Goal: Task Accomplishment & Management: Use online tool/utility

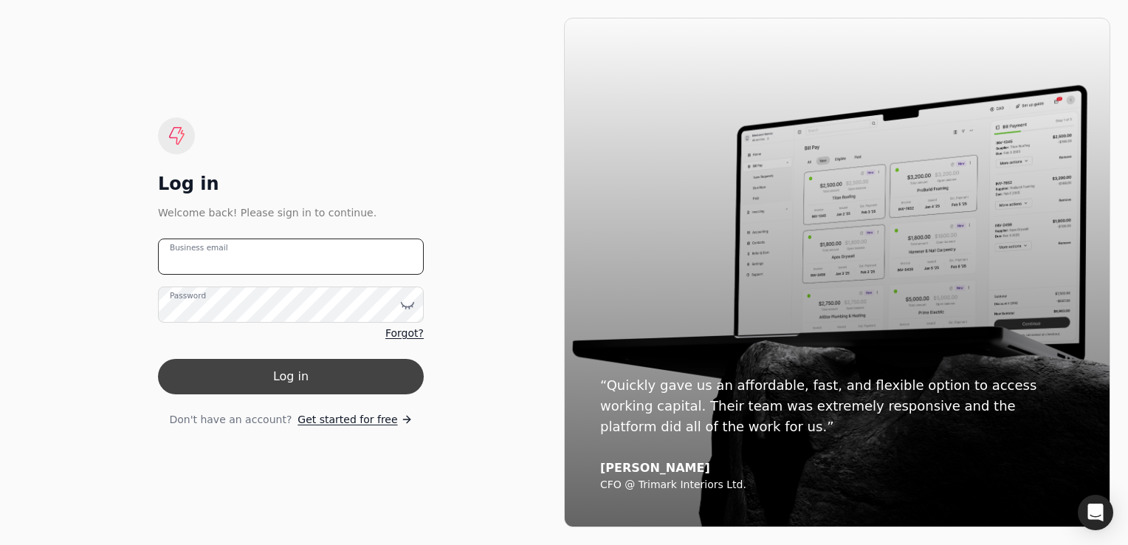
type email "[EMAIL_ADDRESS][DOMAIN_NAME]"
click at [291, 379] on button "Log in" at bounding box center [291, 376] width 266 height 35
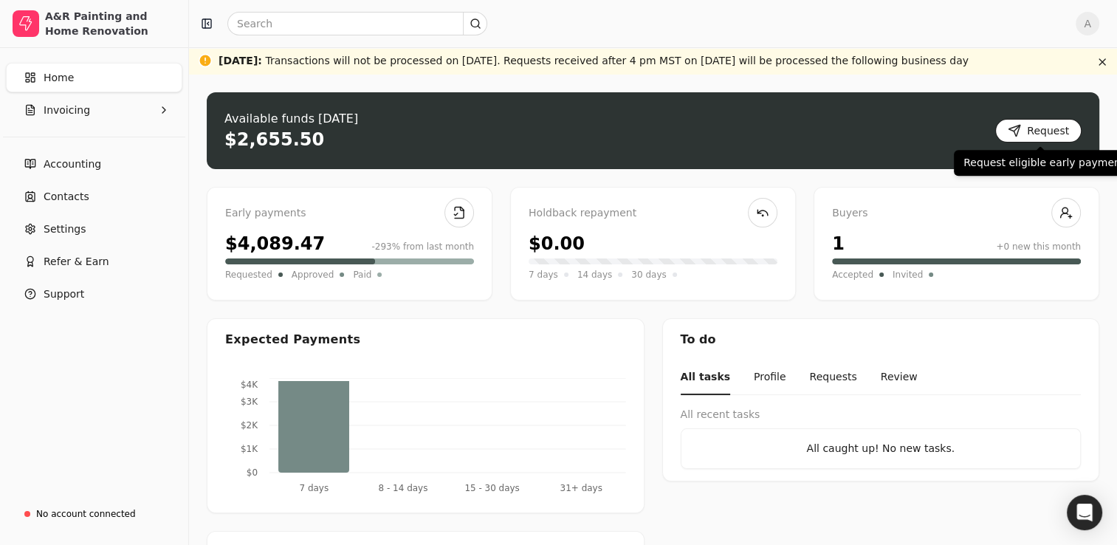
click at [1019, 130] on button "Request" at bounding box center [1038, 131] width 86 height 24
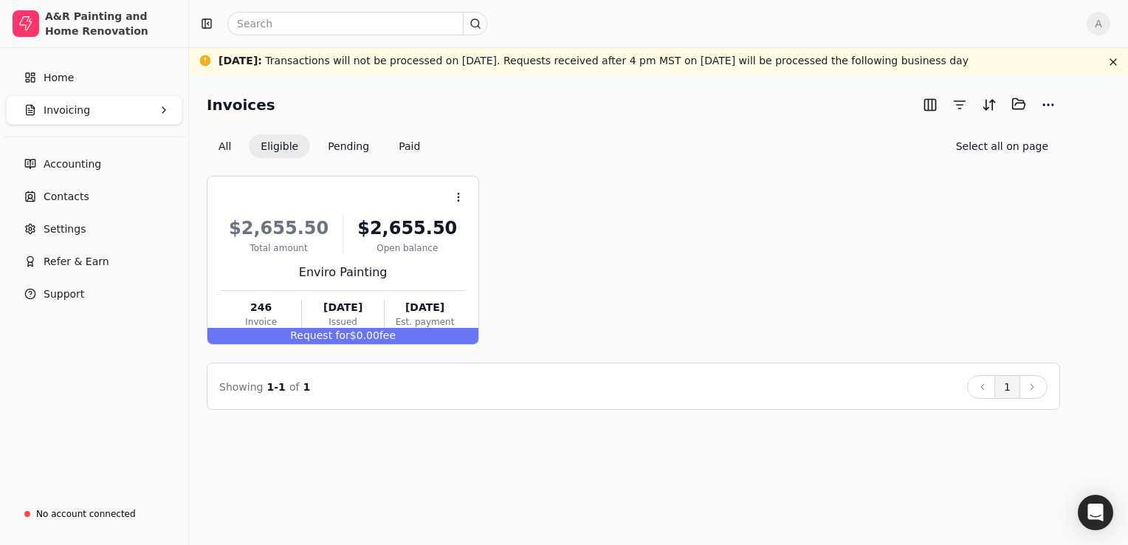
click at [1019, 130] on div "Invoices Selected items: 0 All Eligible Pending Paid Select all on page" at bounding box center [633, 125] width 853 height 66
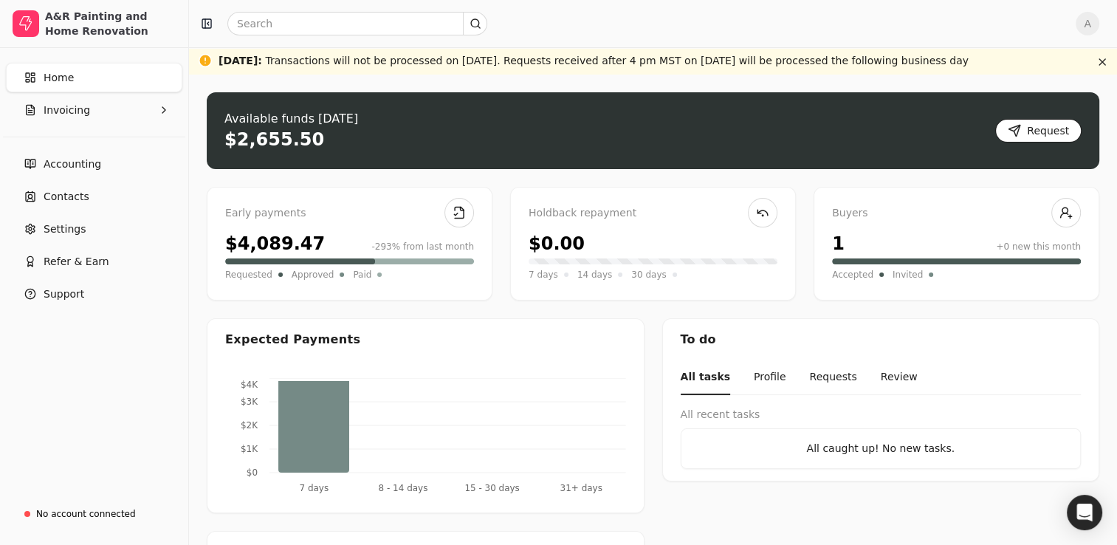
click at [1019, 125] on button "Request" at bounding box center [1038, 131] width 86 height 24
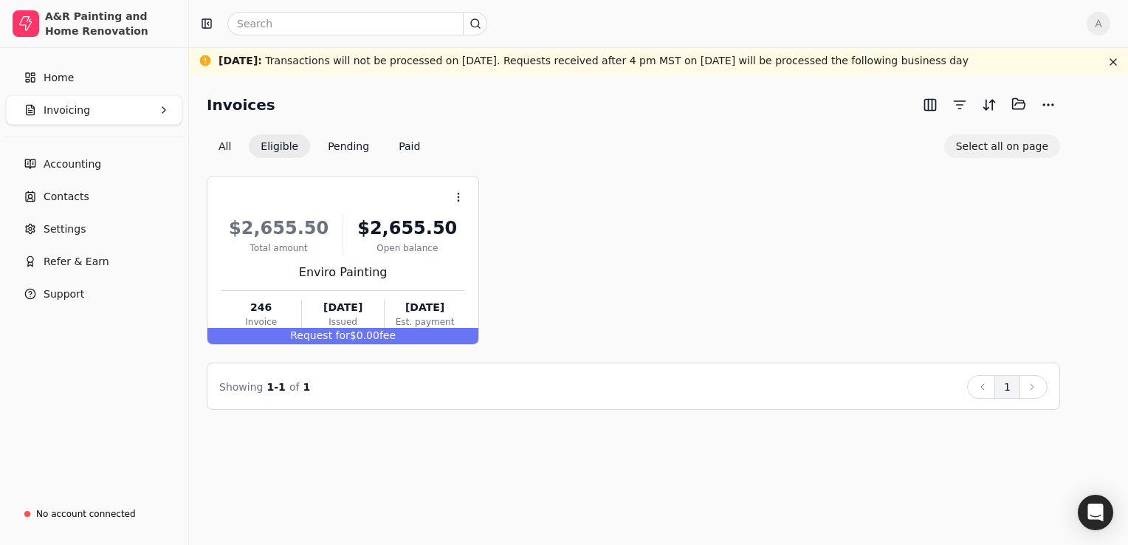
click at [989, 146] on button "Select all on page" at bounding box center [1002, 146] width 116 height 24
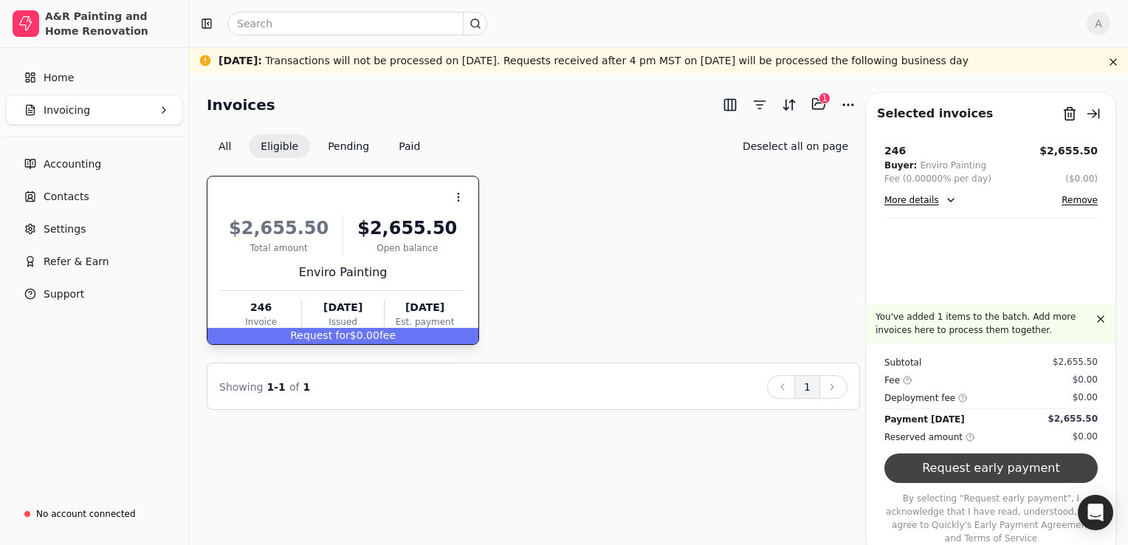
click at [982, 480] on button "Request early payment" at bounding box center [990, 468] width 213 height 30
